Goal: Task Accomplishment & Management: Manage account settings

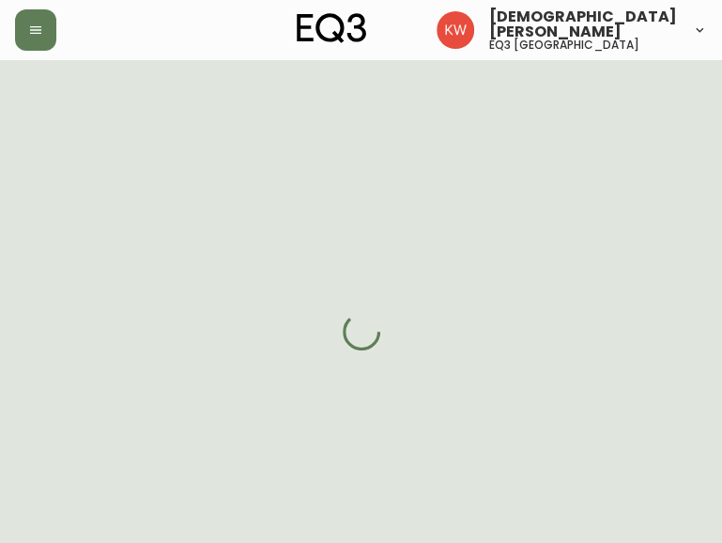
select select "AB"
select select "CA"
select select "CA_EN"
select select "Other"
select select "Architect"
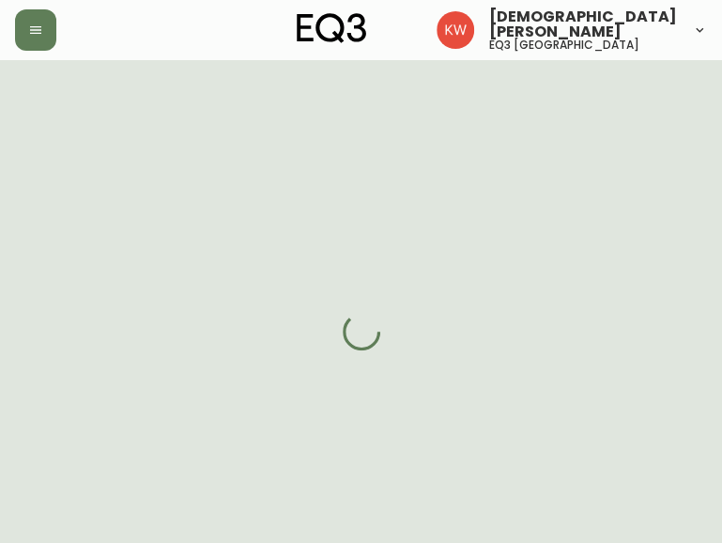
select select "cjw10z96m00006gs08l3o91tv"
select select "false"
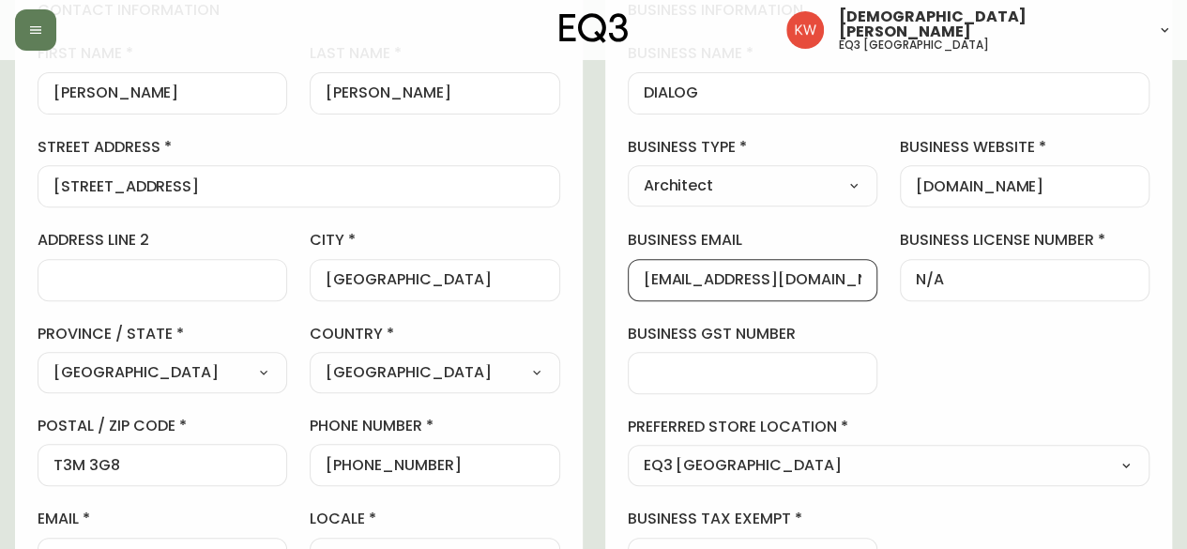
drag, startPoint x: 837, startPoint y: 276, endPoint x: 611, endPoint y: 284, distance: 226.4
click at [611, 284] on div "business information business name DIALOG business type Architect Select Interi…" at bounding box center [889, 289] width 568 height 624
drag, startPoint x: 449, startPoint y: 463, endPoint x: 344, endPoint y: 462, distance: 105.1
click at [344, 462] on input "+15878972410" at bounding box center [435, 465] width 218 height 18
drag, startPoint x: 824, startPoint y: 281, endPoint x: 620, endPoint y: 283, distance: 204.6
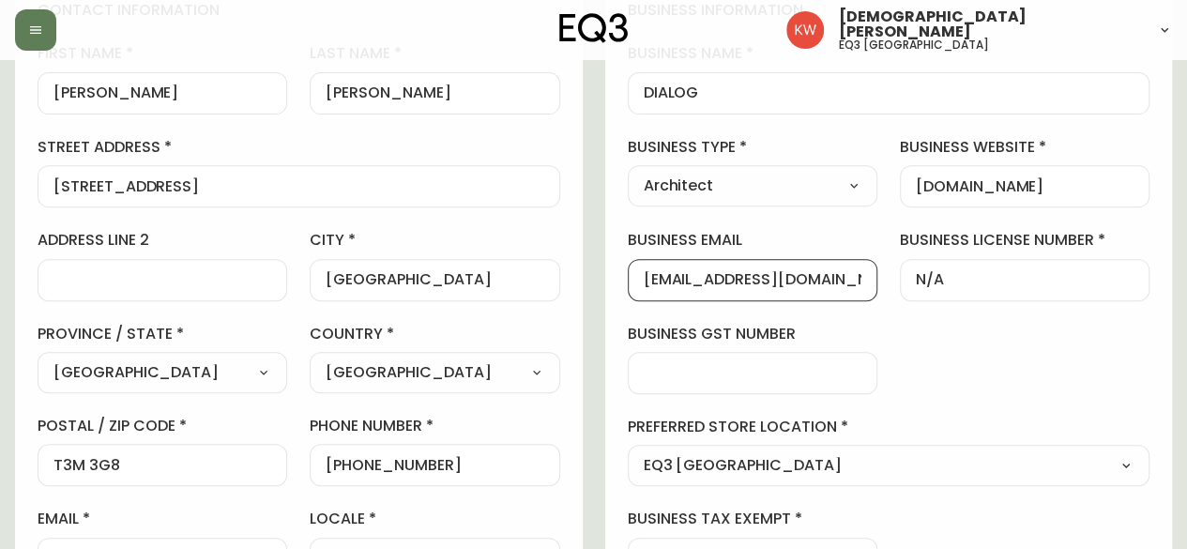
click at [620, 283] on div "business information business name DIALOG business type Architect Select Interi…" at bounding box center [889, 289] width 568 height 624
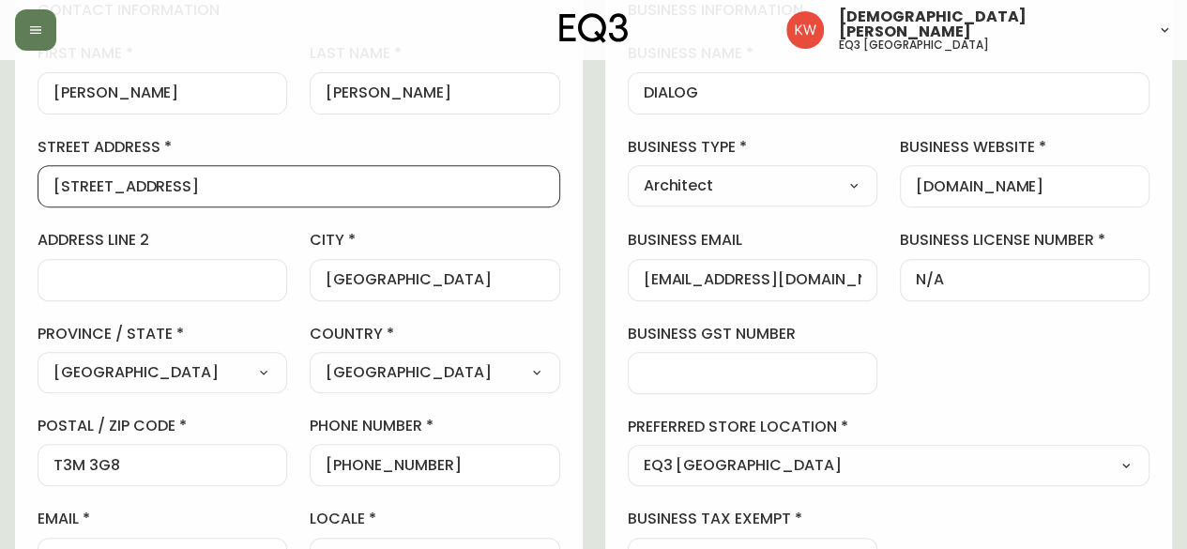
drag, startPoint x: 223, startPoint y: 191, endPoint x: 38, endPoint y: 209, distance: 186.8
click at [38, 209] on div "first name Phillip last name Ortiz street address 567 Seton Cir SE address line…" at bounding box center [299, 311] width 523 height 536
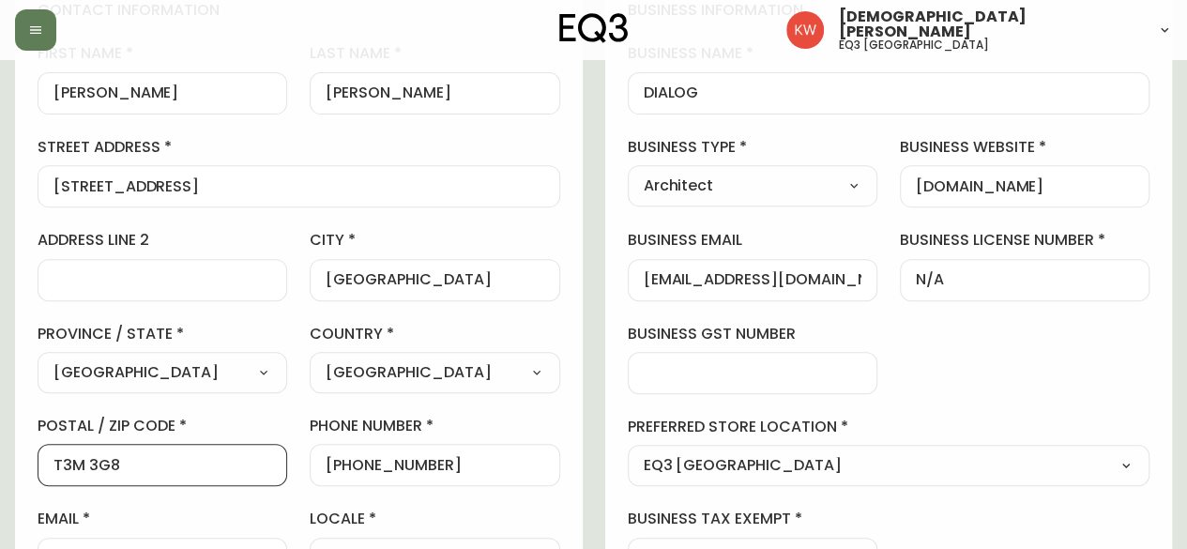
drag, startPoint x: 130, startPoint y: 470, endPoint x: 38, endPoint y: 467, distance: 93.0
click at [38, 467] on div "T3M 3G8" at bounding box center [163, 465] width 250 height 42
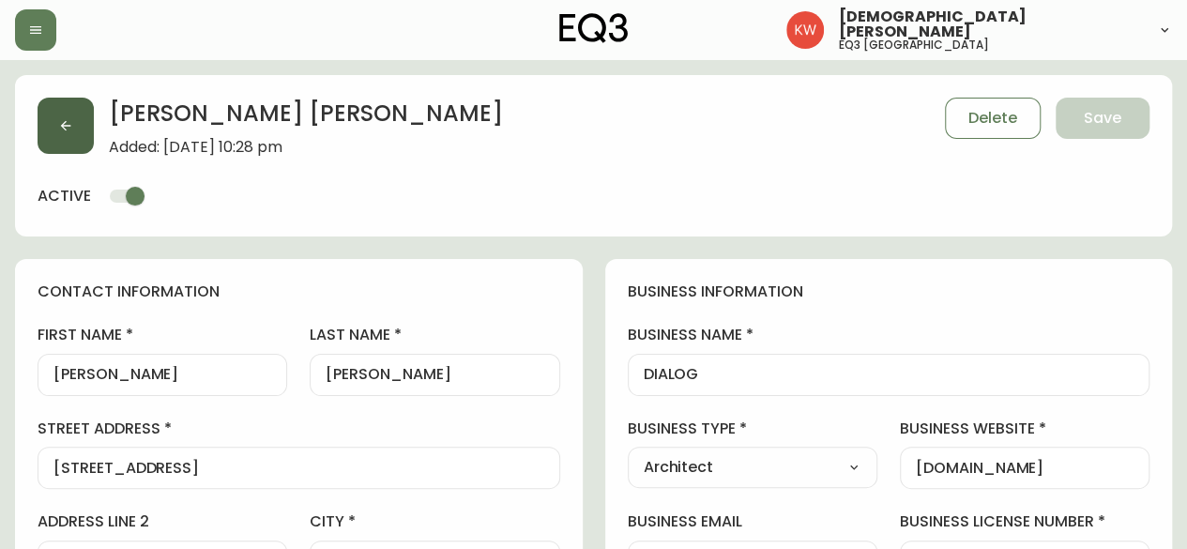
click at [85, 133] on button "button" at bounding box center [66, 126] width 56 height 56
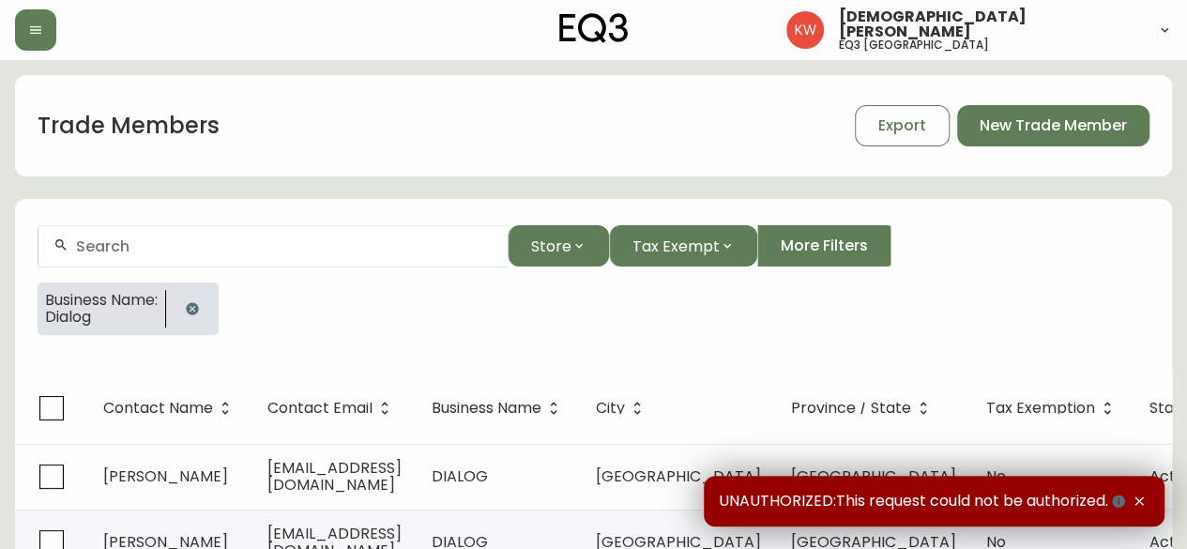
click at [192, 313] on icon "button" at bounding box center [192, 308] width 15 height 15
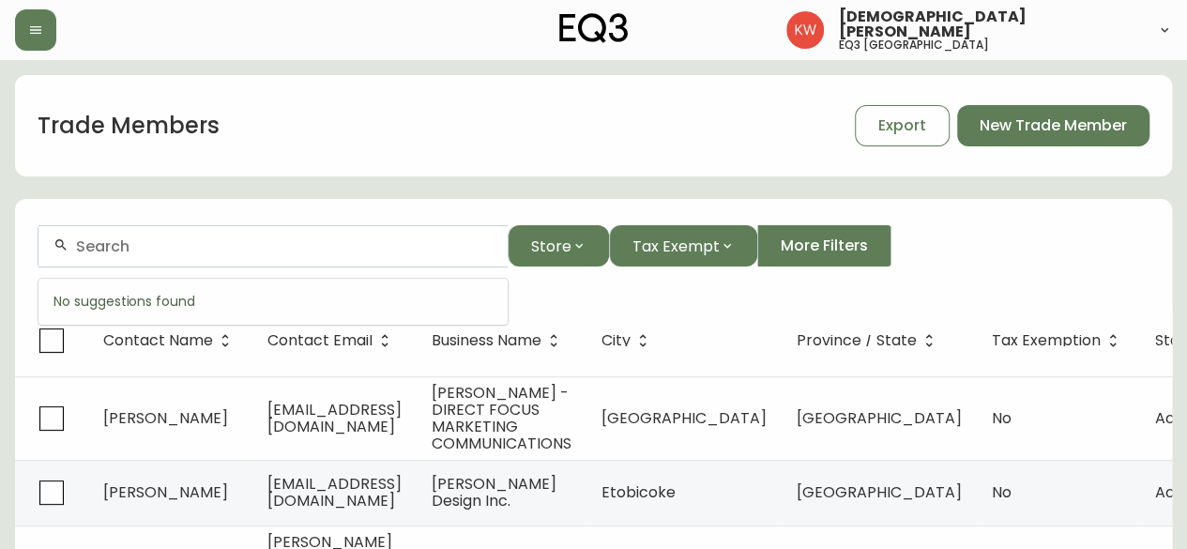
click at [300, 244] on input "text" at bounding box center [284, 246] width 417 height 18
paste input "[EMAIL_ADDRESS][DOMAIN_NAME]"
drag, startPoint x: 359, startPoint y: 254, endPoint x: 156, endPoint y: 261, distance: 202.9
click at [63, 236] on div "[EMAIL_ADDRESS][DOMAIN_NAME]" at bounding box center [272, 246] width 469 height 42
drag, startPoint x: 352, startPoint y: 245, endPoint x: 68, endPoint y: 249, distance: 284.4
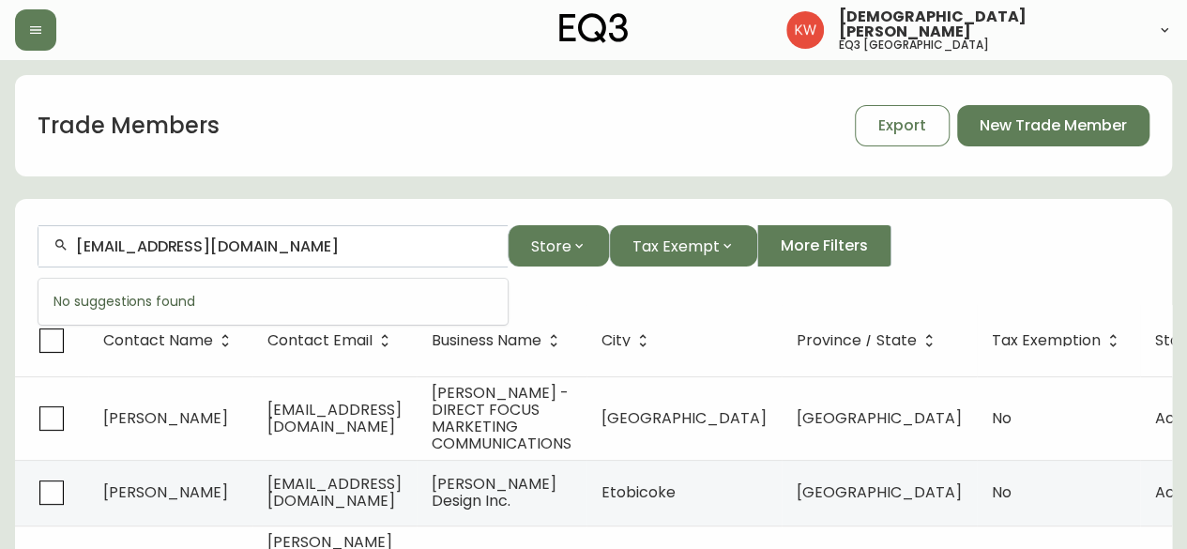
click at [68, 249] on div "[EMAIL_ADDRESS][DOMAIN_NAME]" at bounding box center [272, 246] width 469 height 42
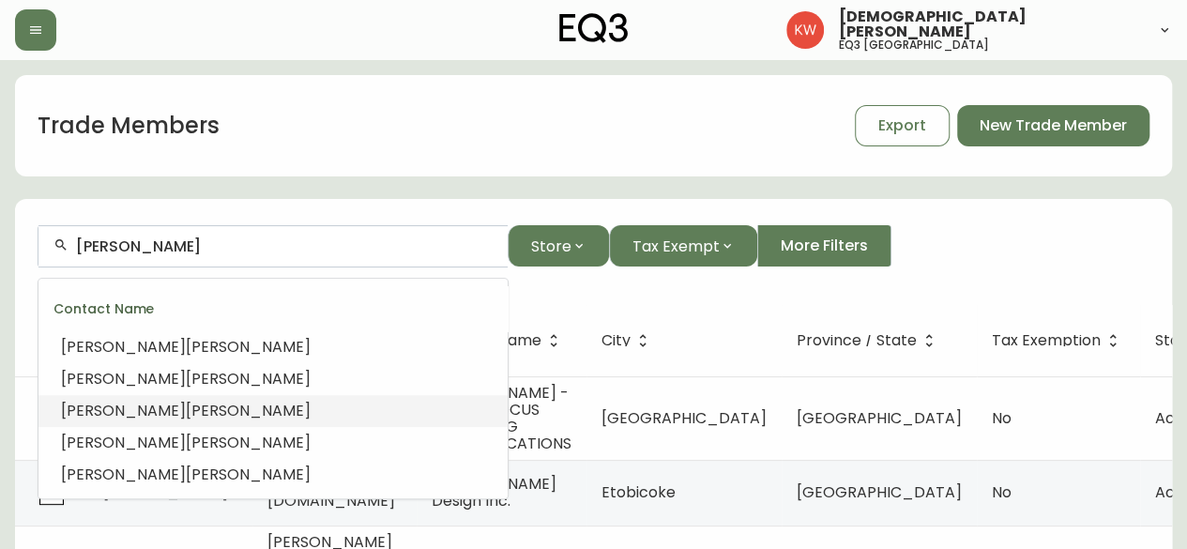
click at [180, 405] on li "[PERSON_NAME]" at bounding box center [272, 411] width 469 height 32
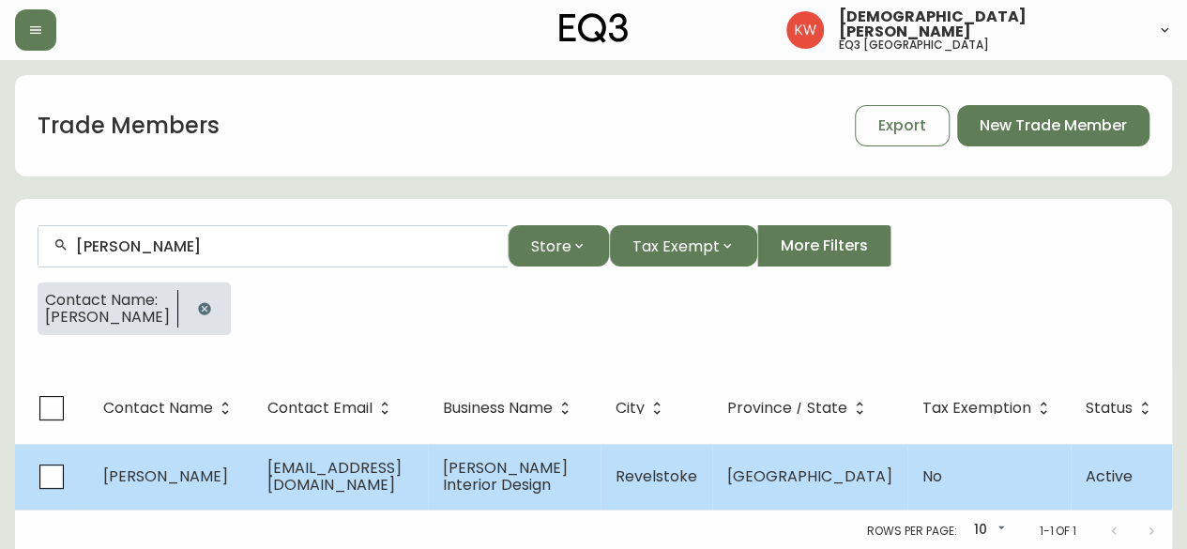
type input "[PERSON_NAME]"
click at [236, 483] on td "[PERSON_NAME]" at bounding box center [170, 477] width 164 height 66
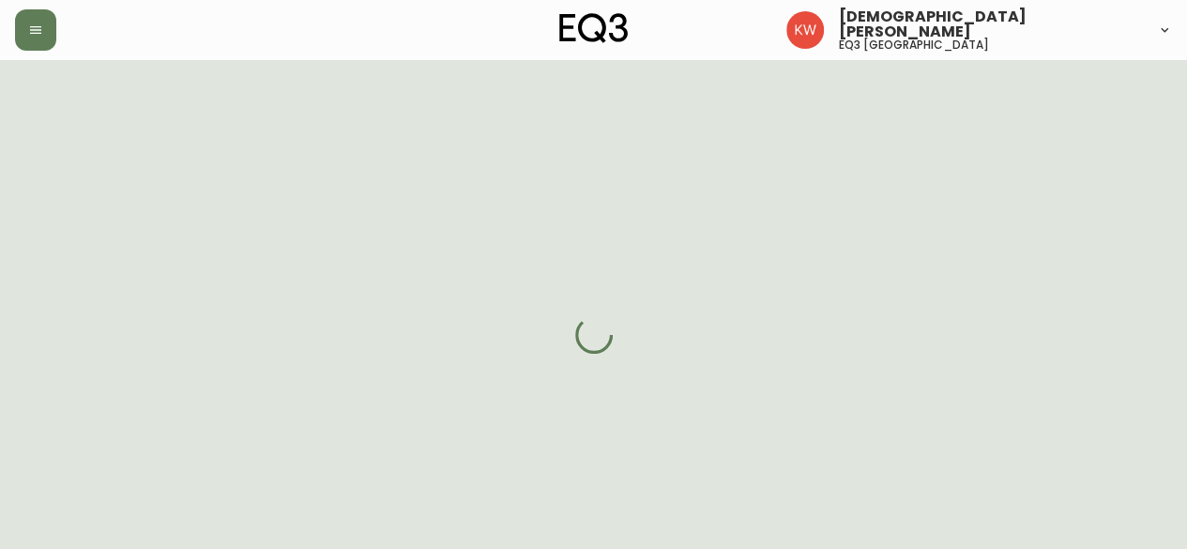
select select "BC"
select select "CA"
select select "CA_EN"
select select "Other"
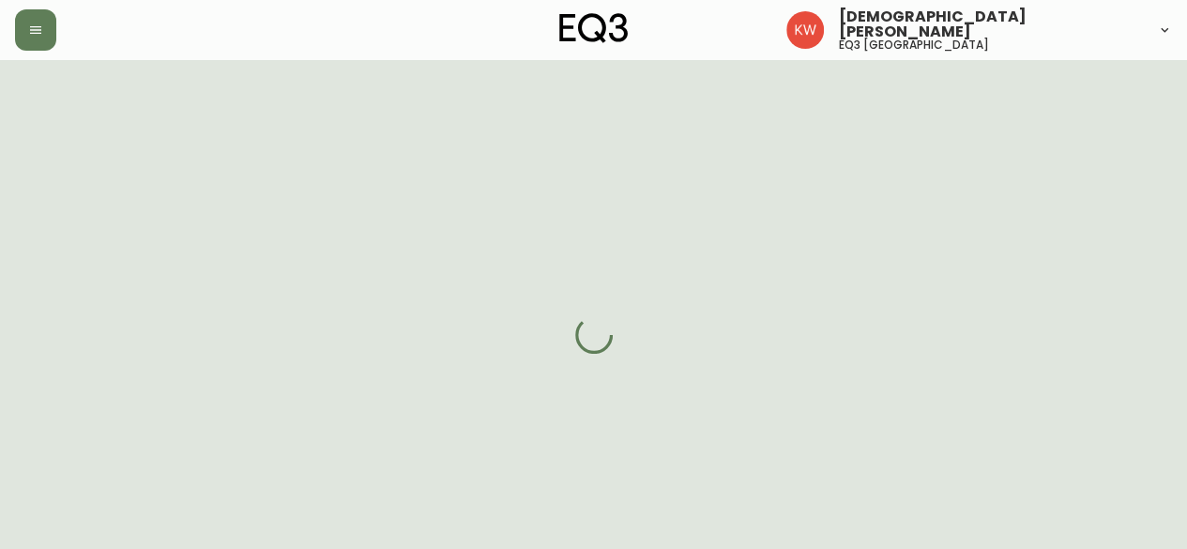
select select "cjw10z96m00006gs08l3o91tv"
select select "false"
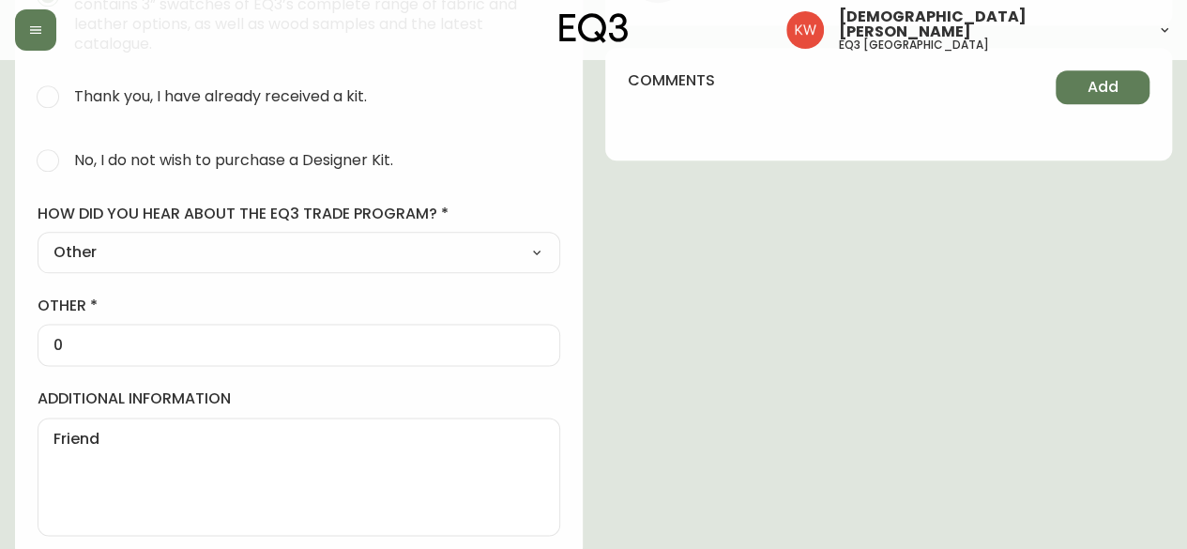
scroll to position [1044, 0]
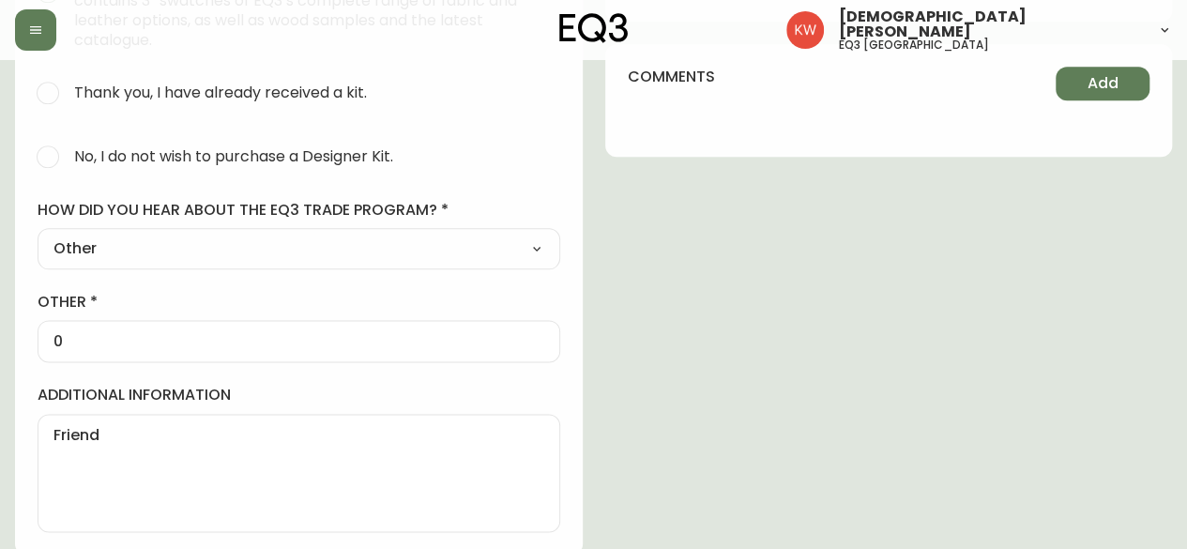
click at [48, 153] on input "No, I do not wish to purchase a Designer Kit." at bounding box center [47, 156] width 41 height 41
radio input "true"
radio input "false"
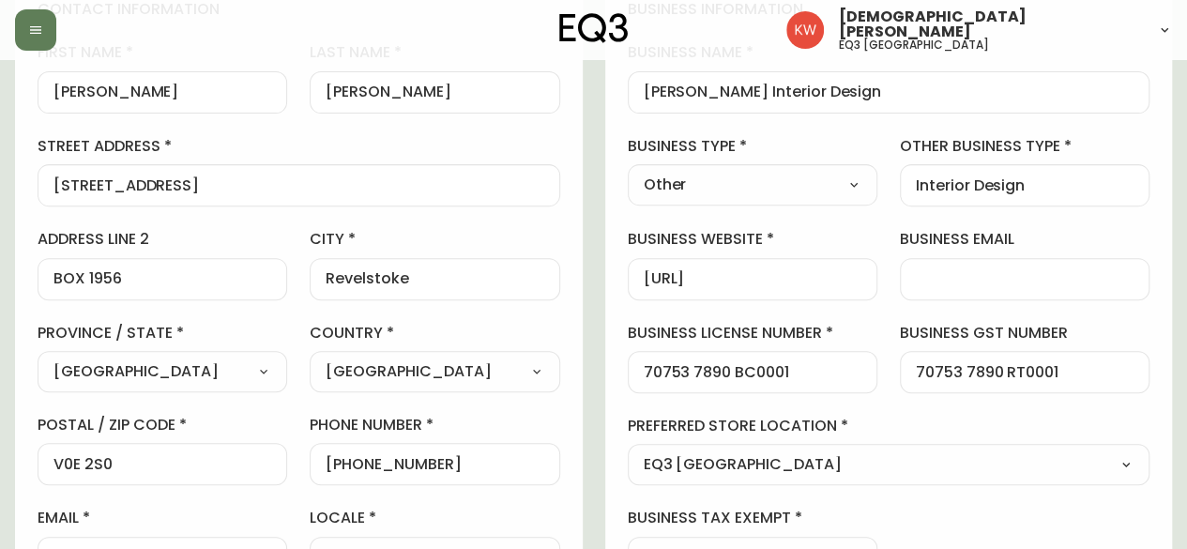
scroll to position [0, 0]
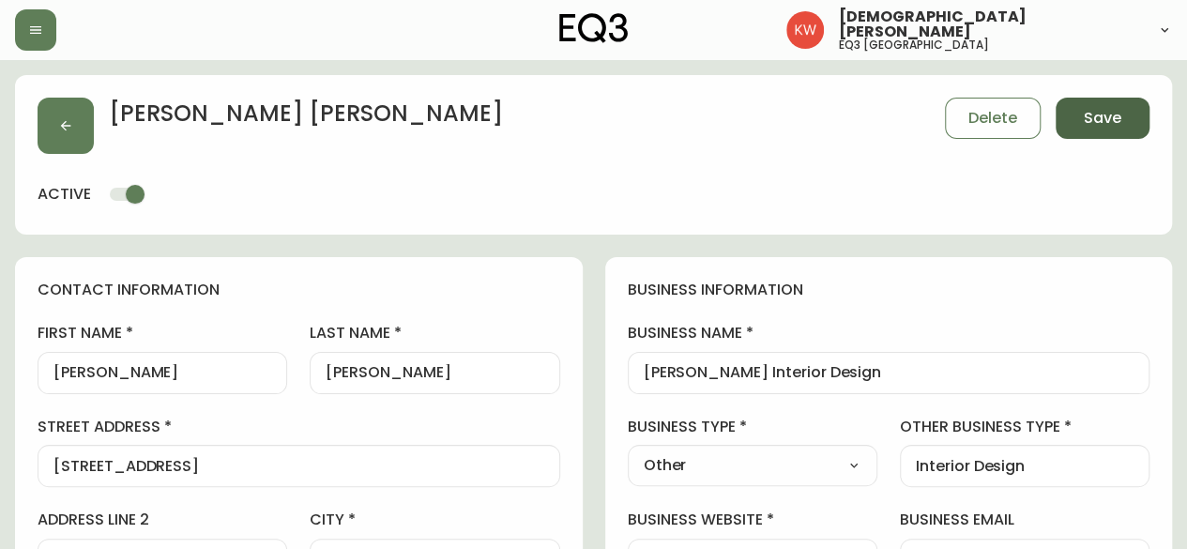
click at [1097, 123] on span "Save" at bounding box center [1103, 118] width 38 height 21
select select
type input "Other"
select select "Other"
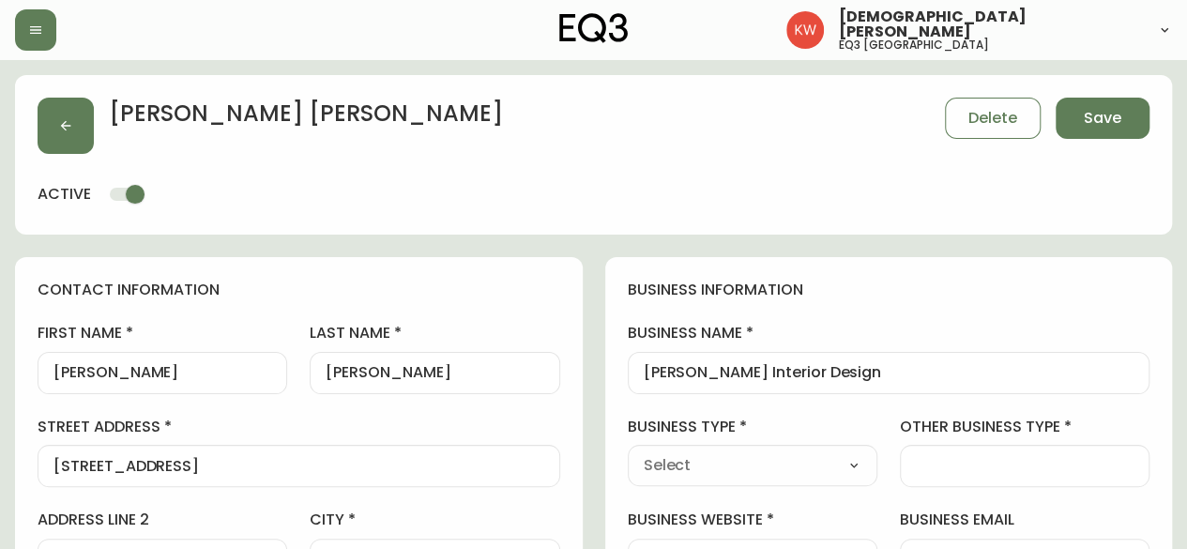
type input "Other"
select select "Other"
type input "Interior Design"
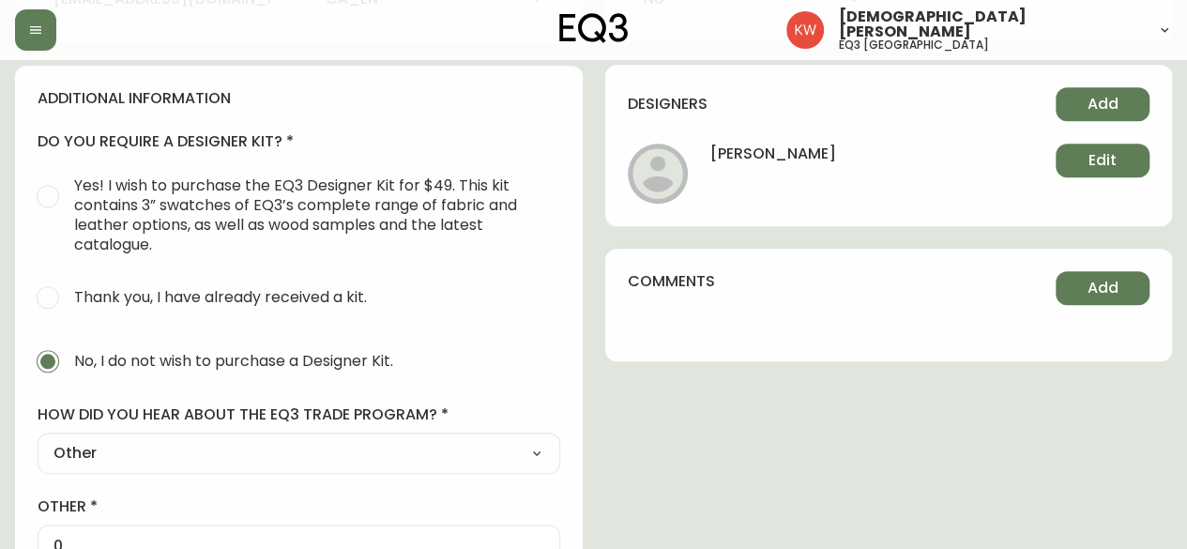
scroll to position [939, 0]
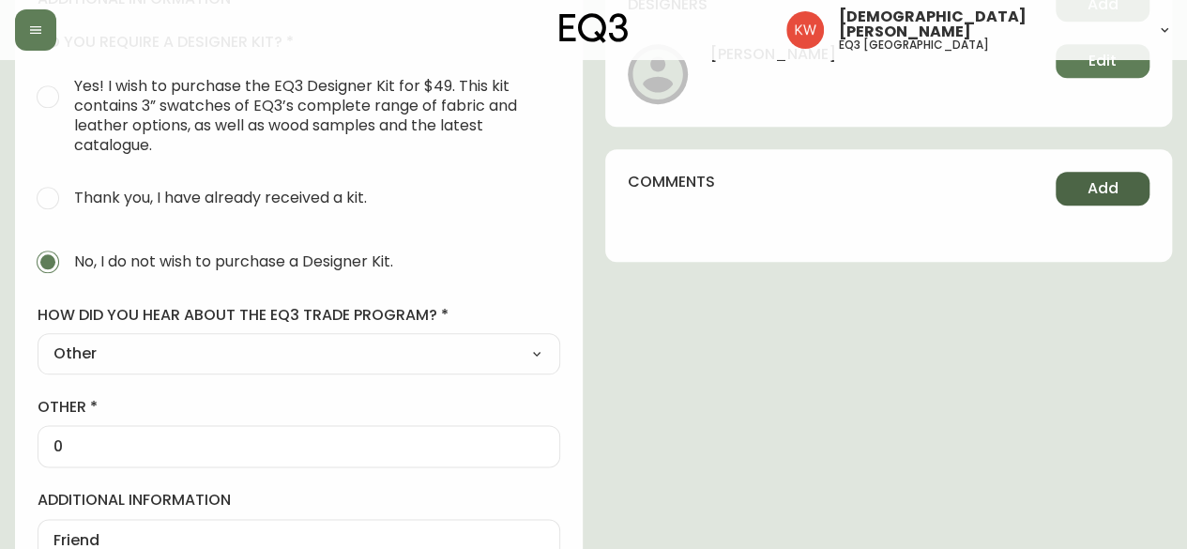
click at [1079, 194] on button "Add" at bounding box center [1103, 189] width 94 height 34
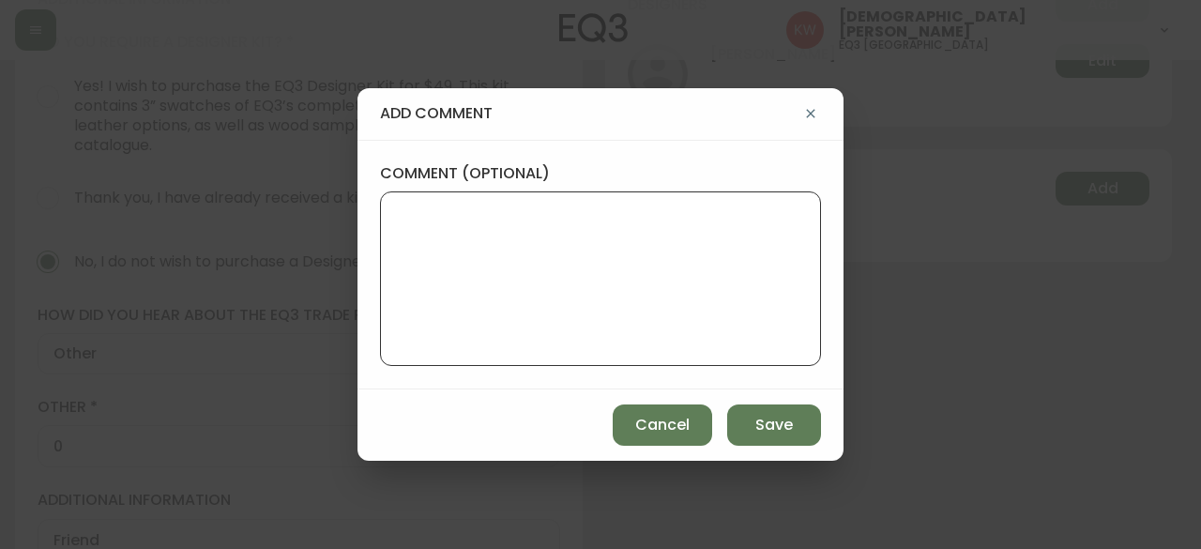
click at [615, 234] on textarea "comment (optional)" at bounding box center [600, 279] width 409 height 150
paste textarea "PST number is 1469-5586"
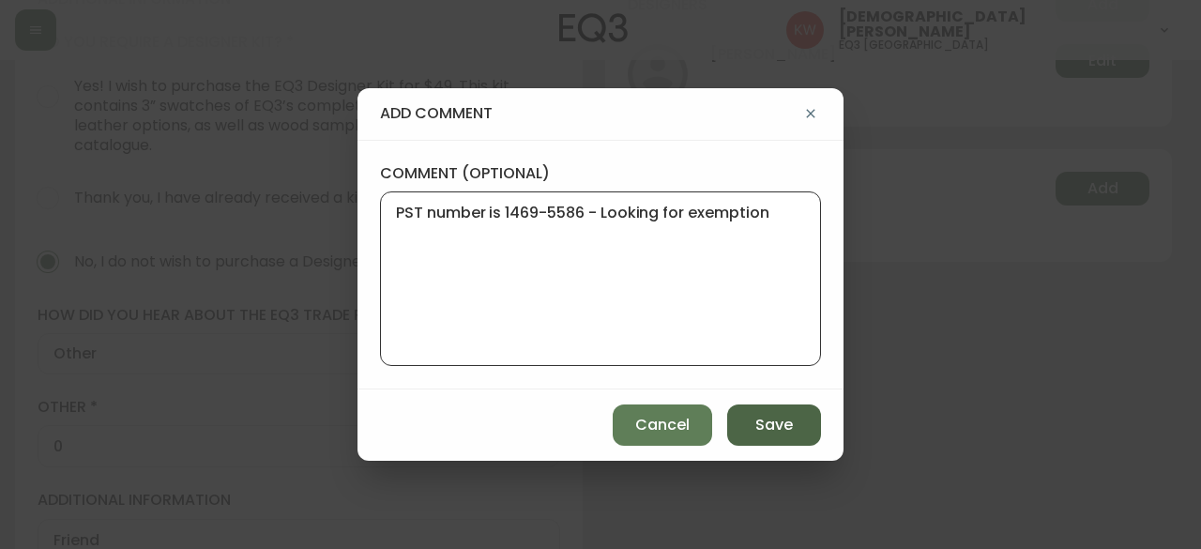
type textarea "PST number is 1469-5586 - Looking for exemption"
click at [772, 428] on span "Save" at bounding box center [775, 425] width 38 height 21
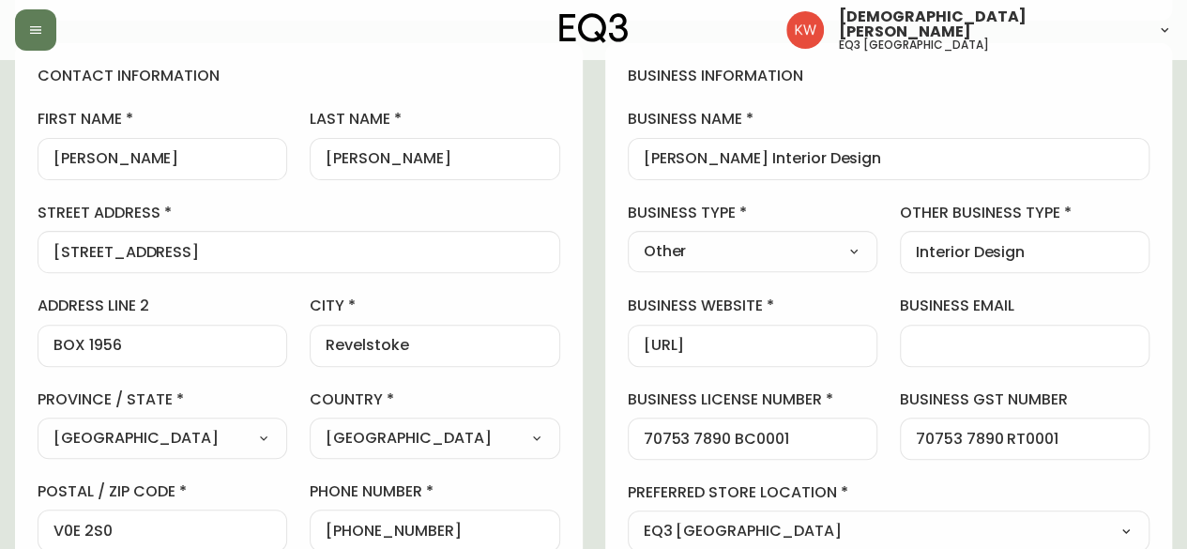
scroll to position [188, 0]
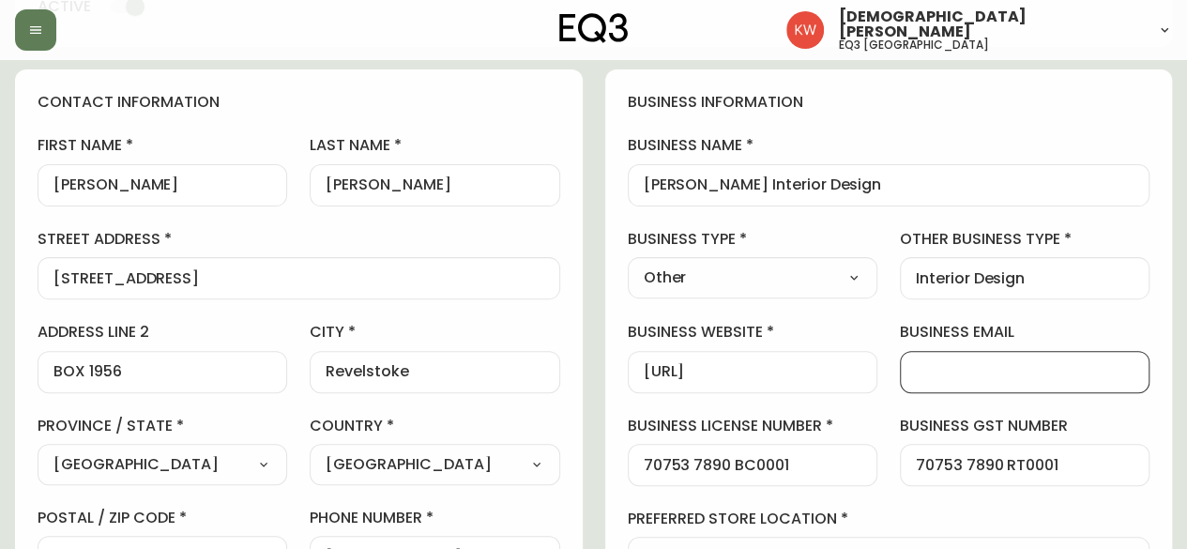
click at [1049, 363] on input "business email" at bounding box center [1025, 372] width 218 height 18
paste input "[EMAIL_ADDRESS][DOMAIN_NAME]"
type input "[EMAIL_ADDRESS][DOMAIN_NAME]"
click at [875, 318] on div "business information business name [PERSON_NAME] Interior Design business type …" at bounding box center [889, 381] width 568 height 624
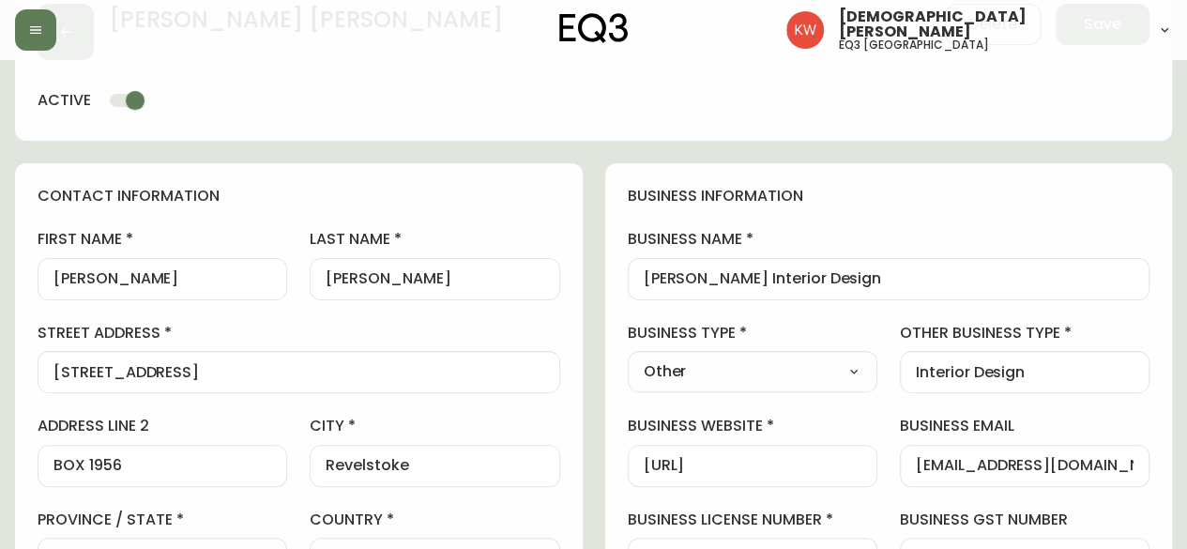
scroll to position [0, 0]
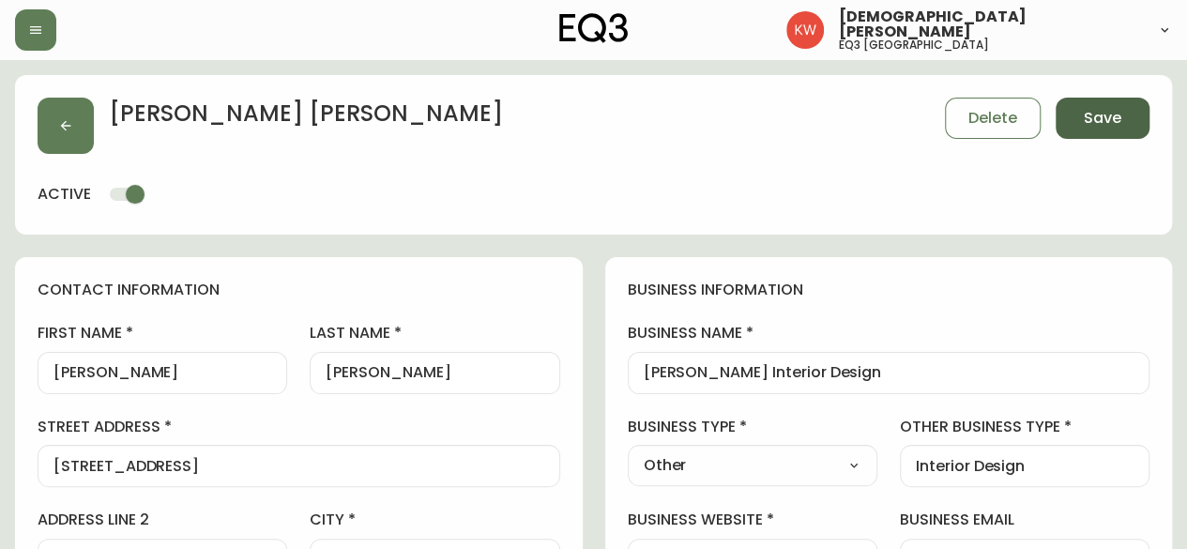
click at [1100, 114] on span "Save" at bounding box center [1103, 118] width 38 height 21
type input "Other"
type input "Interior Design"
select select "Other"
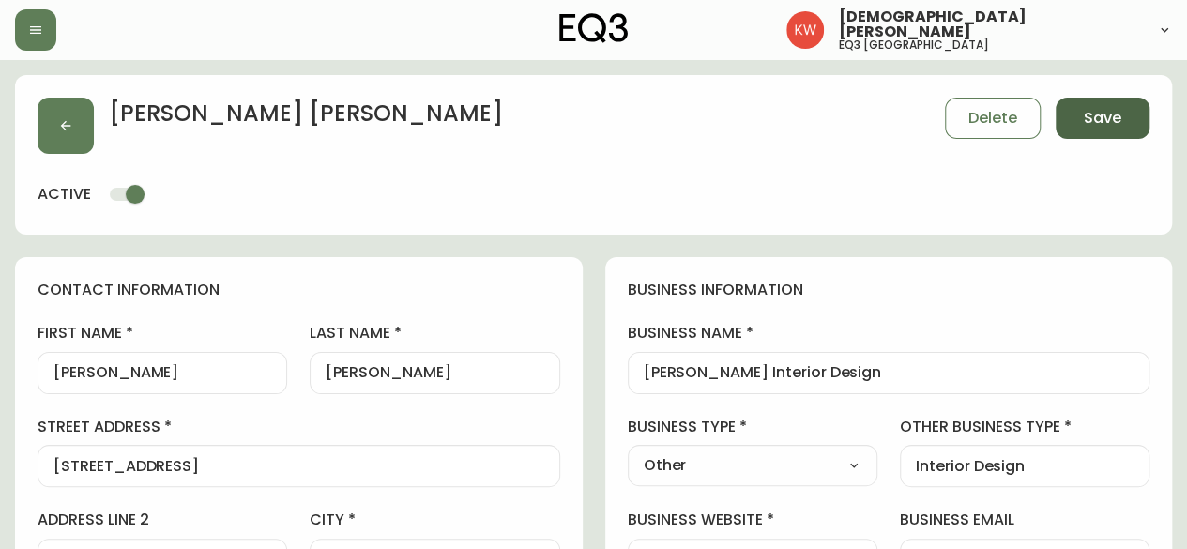
select select "Other"
click at [69, 134] on button "button" at bounding box center [66, 126] width 56 height 56
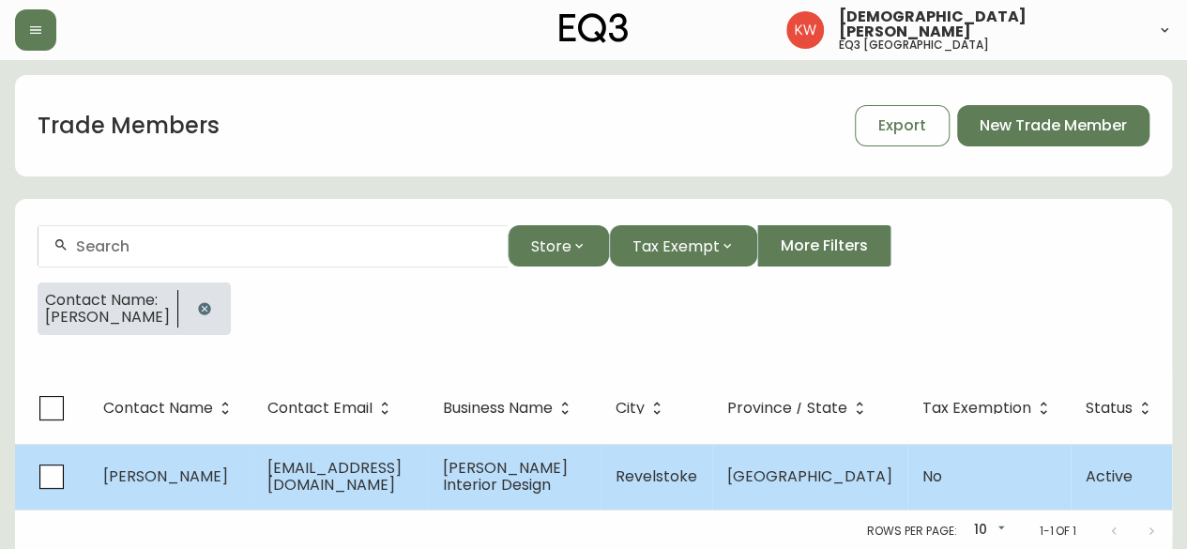
click at [248, 474] on td "[PERSON_NAME]" at bounding box center [170, 477] width 164 height 66
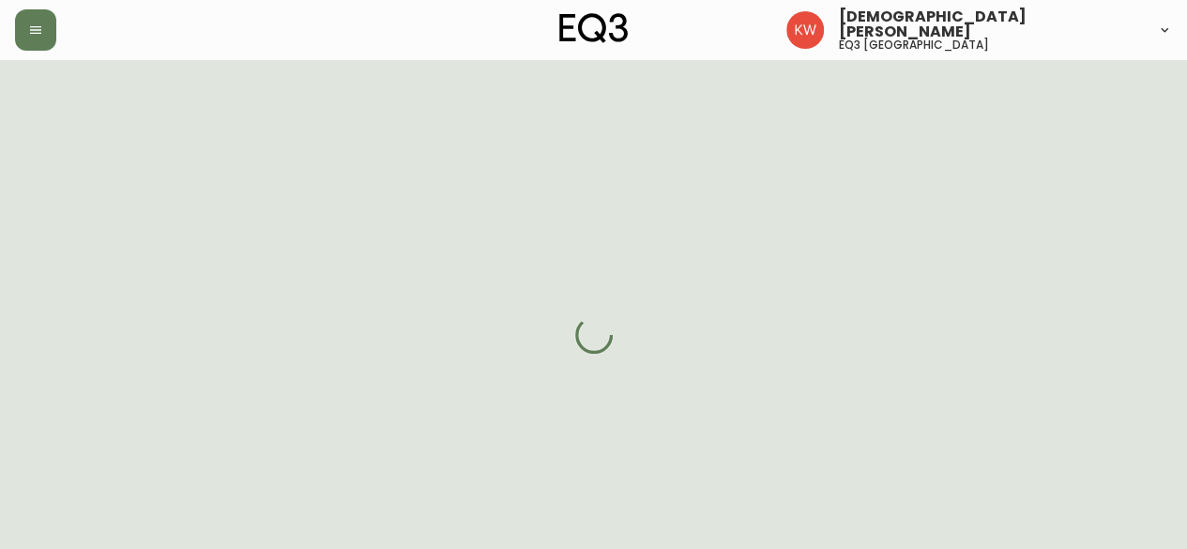
select select "BC"
select select "CA"
select select "CA_EN"
select select "Other"
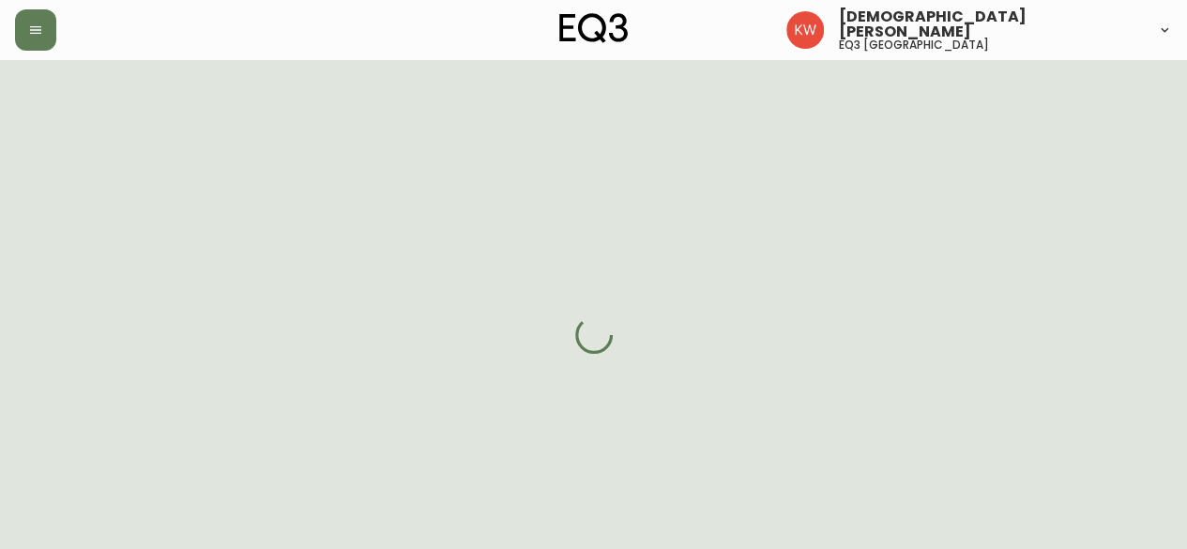
select select "cjw10z96m00006gs08l3o91tv"
select select "false"
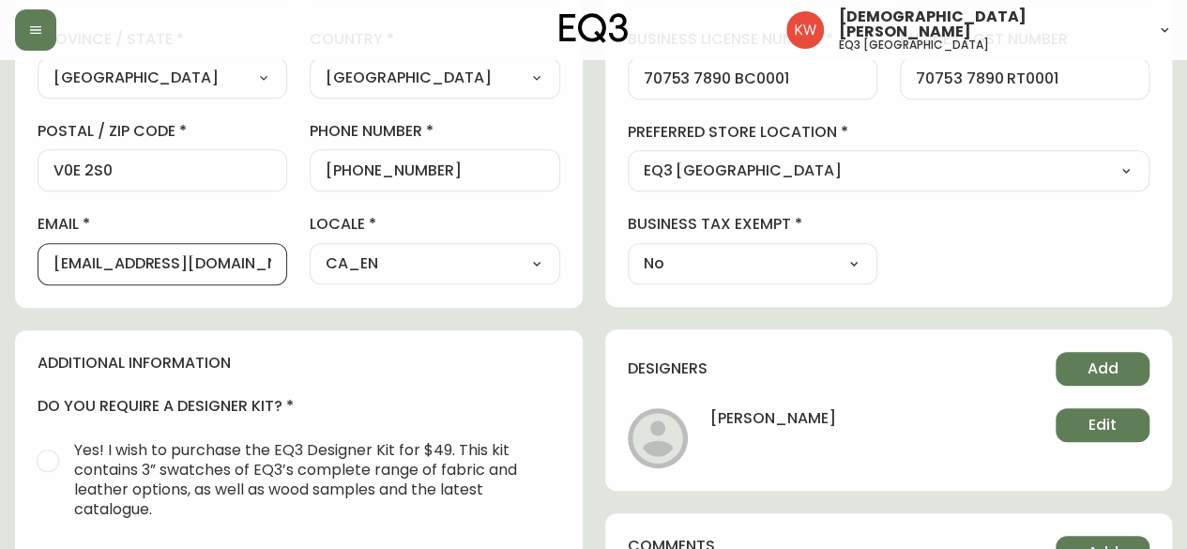
scroll to position [0, 26]
drag, startPoint x: 54, startPoint y: 260, endPoint x: 281, endPoint y: 299, distance: 230.6
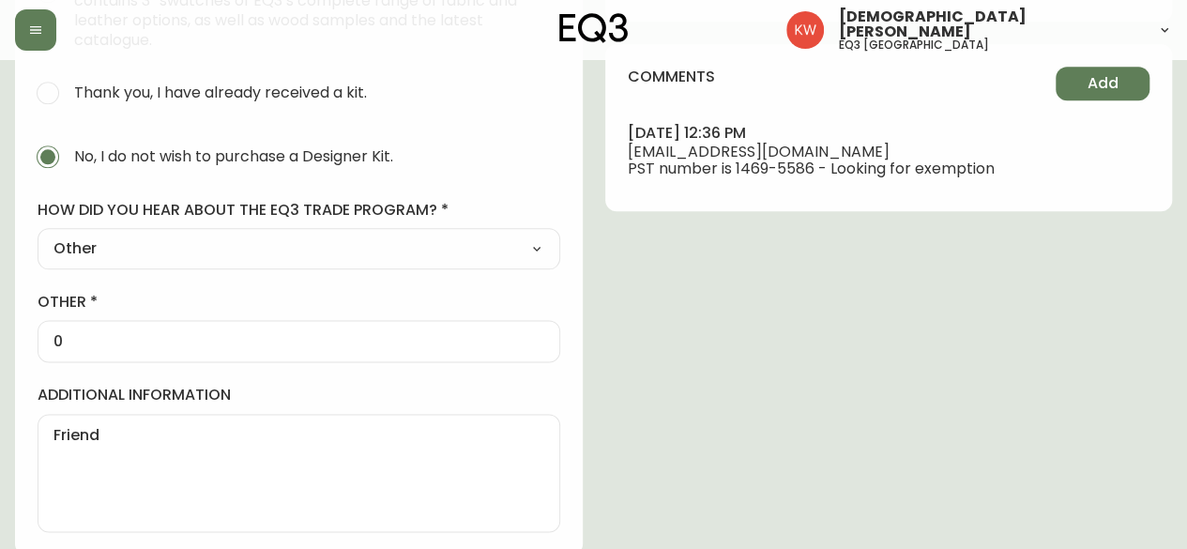
scroll to position [574, 0]
